Goal: Task Accomplishment & Management: Find specific page/section

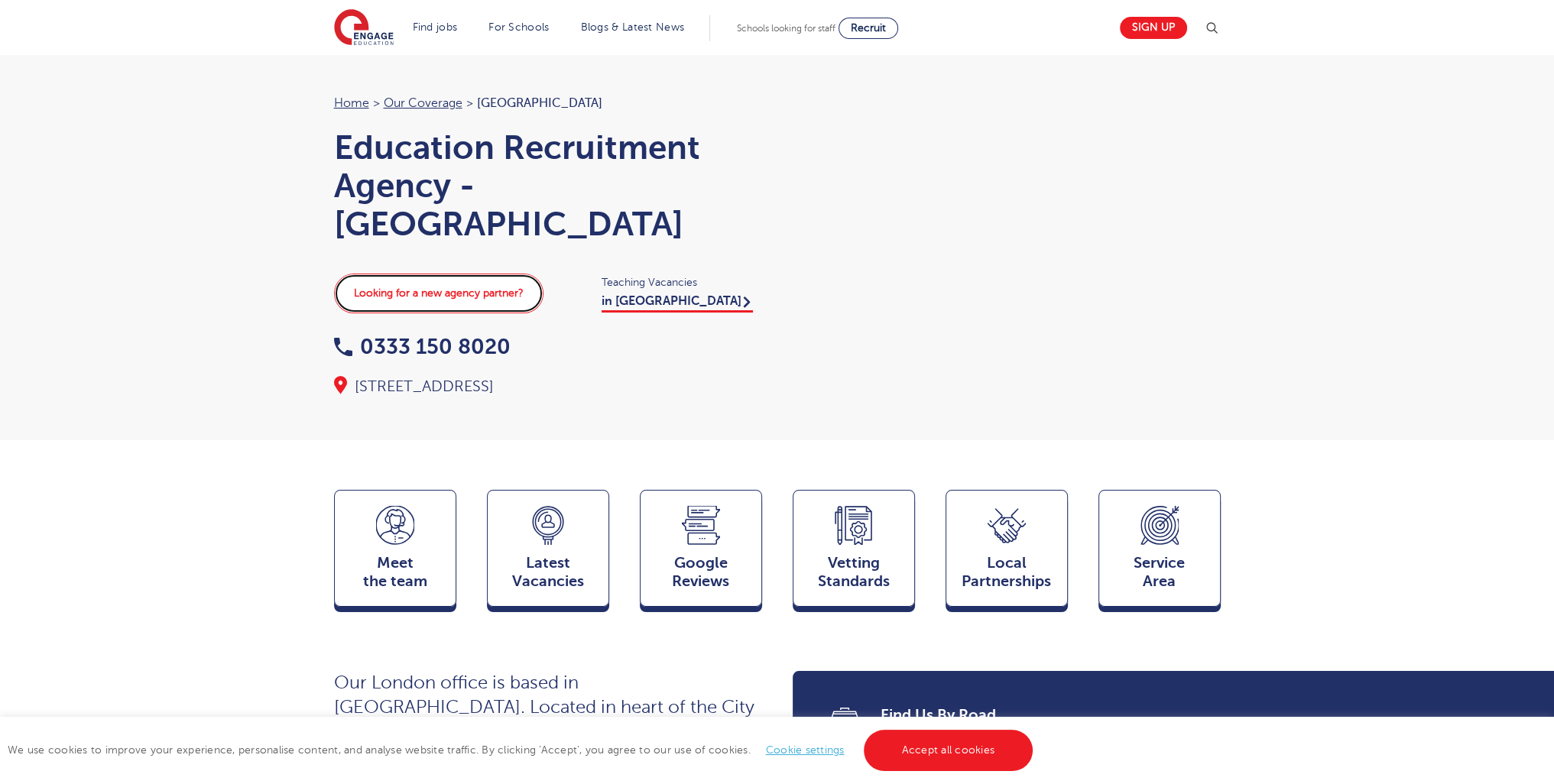
click at [452, 296] on link "Looking for a new agency partner?" at bounding box center [439, 293] width 210 height 39
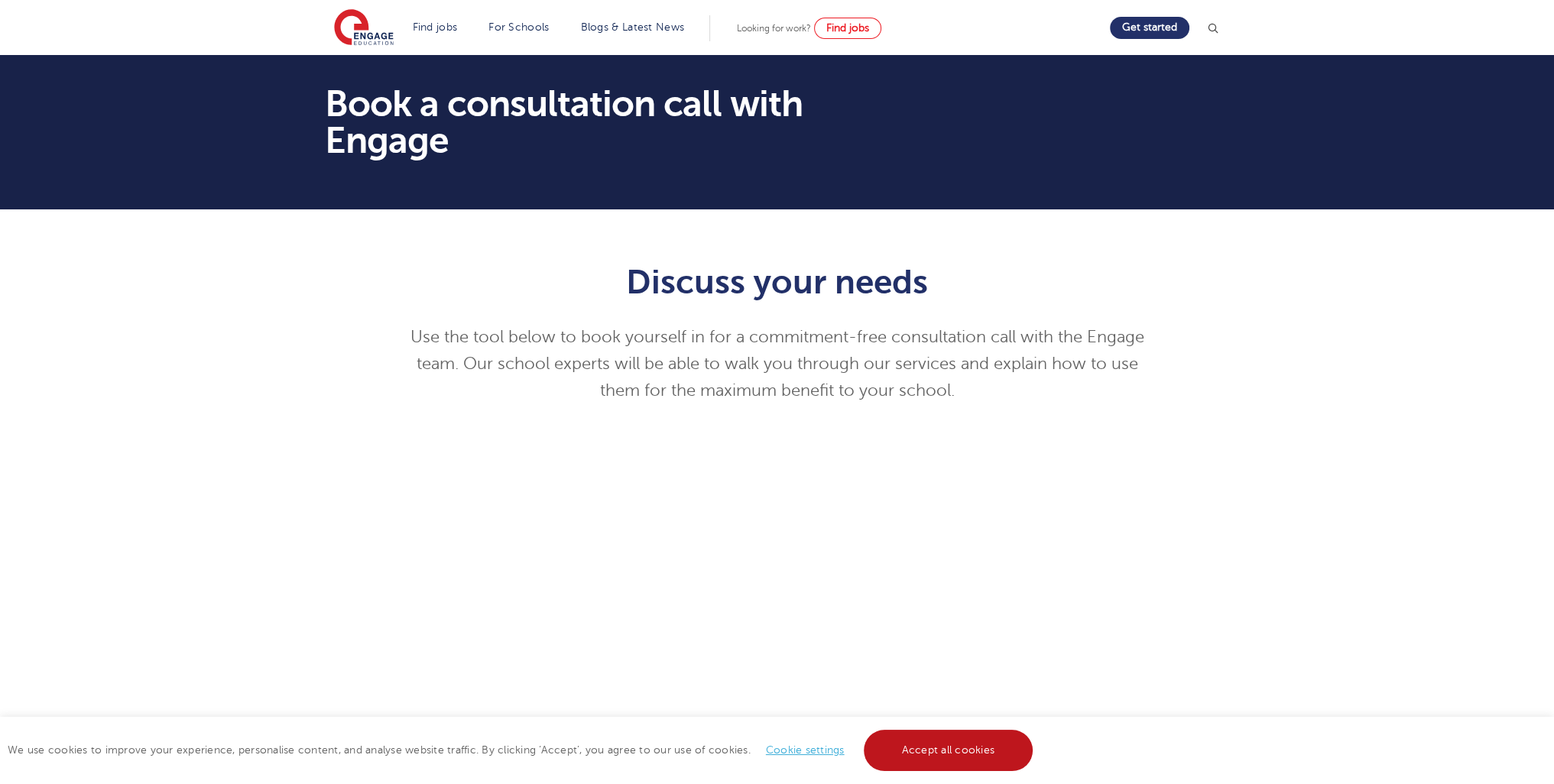
click at [943, 769] on link "Accept all cookies" at bounding box center [948, 749] width 170 height 41
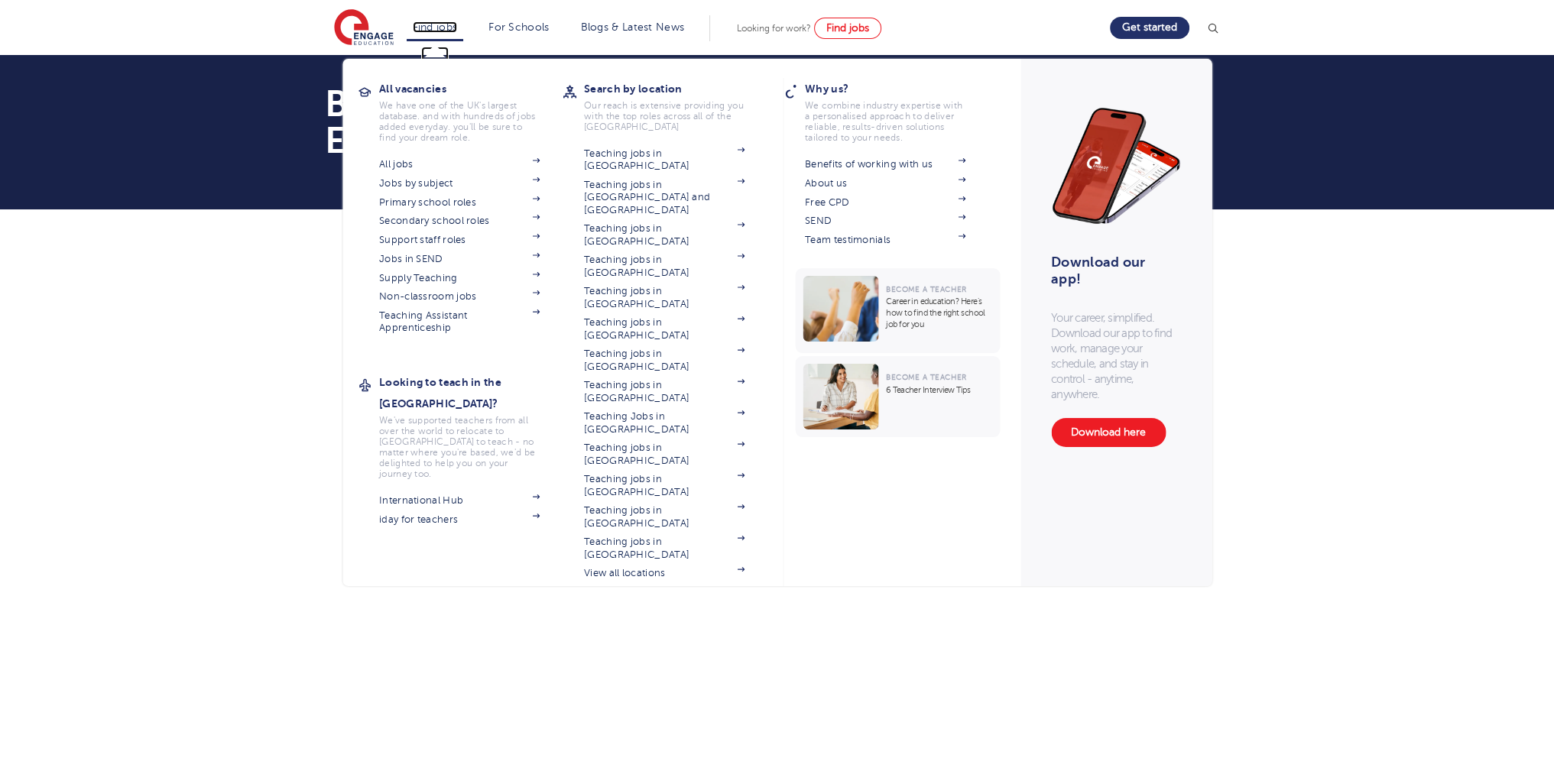
click at [458, 27] on link "Find jobs" at bounding box center [436, 27] width 45 height 11
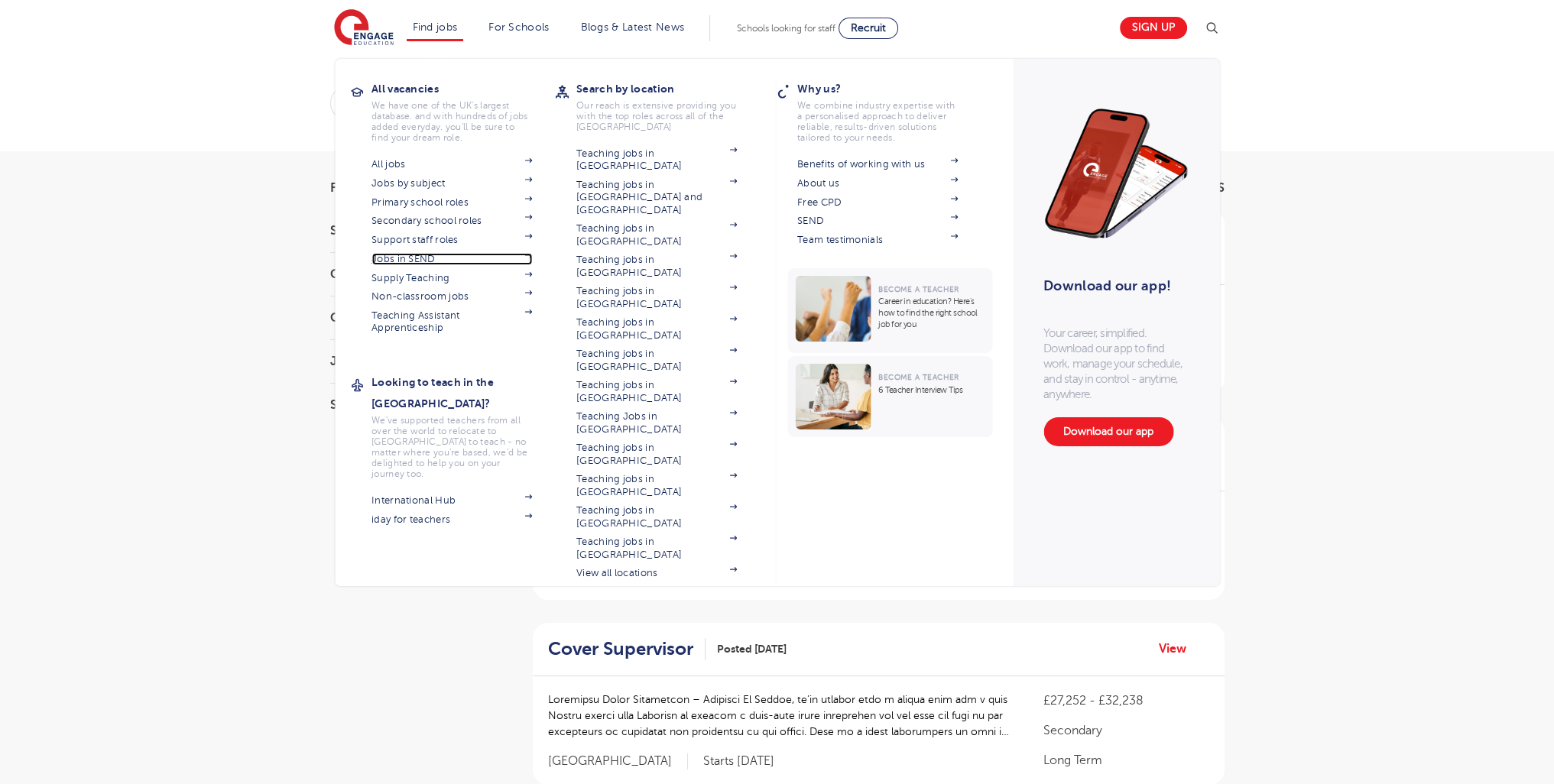
click at [425, 260] on link "Jobs in SEND" at bounding box center [452, 259] width 161 height 12
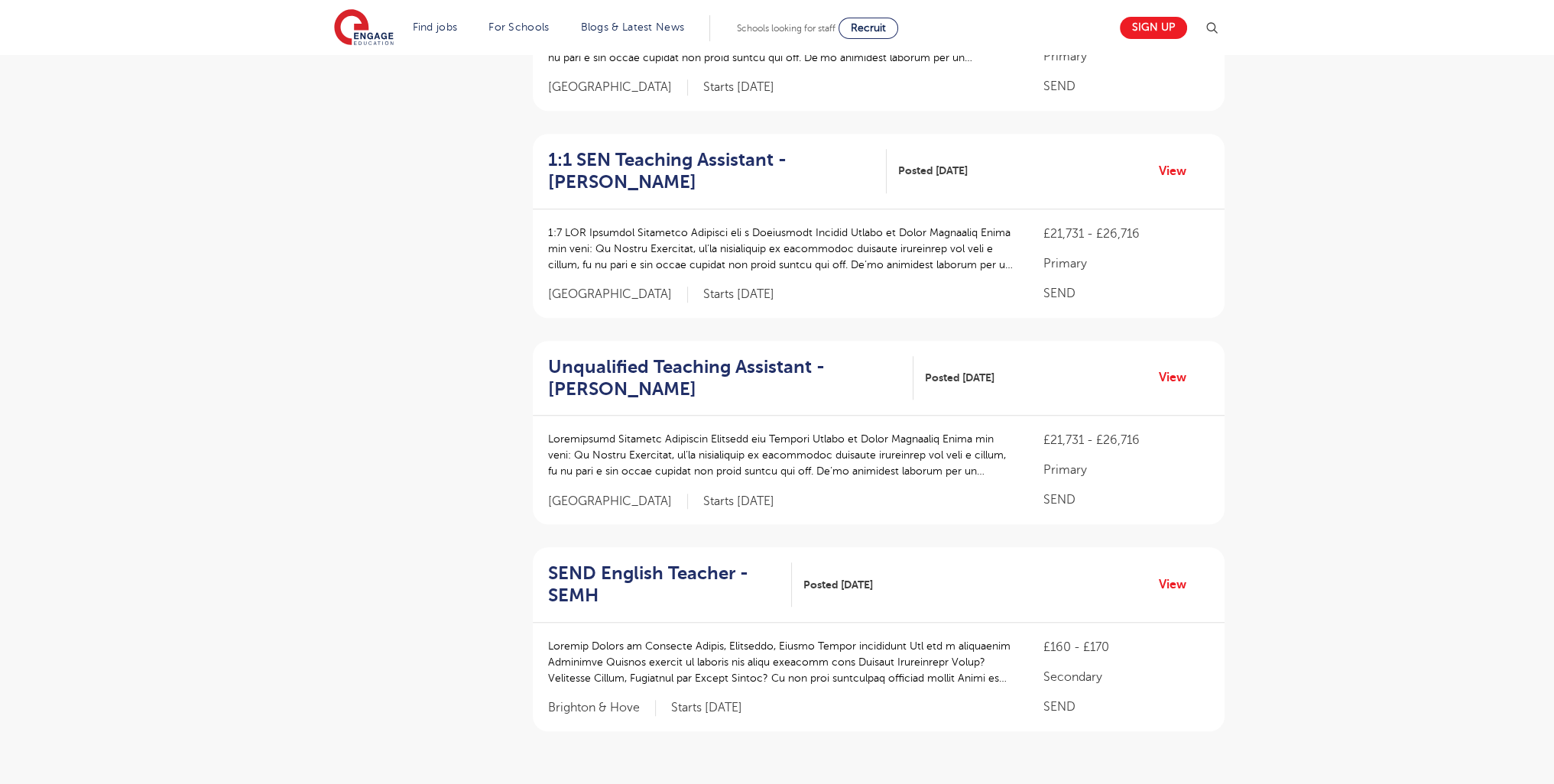
scroll to position [2003, 0]
